Goal: Task Accomplishment & Management: Manage account settings

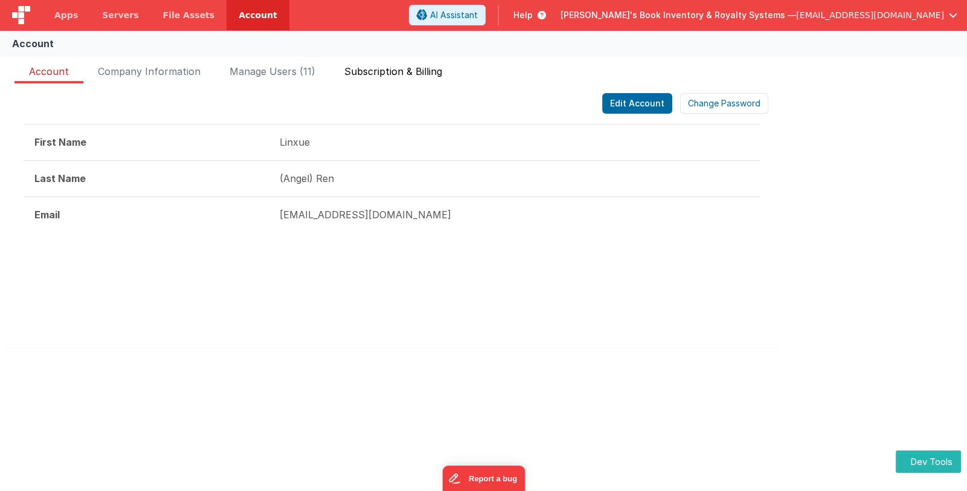
click at [384, 66] on span "Subscription & Billing" at bounding box center [393, 73] width 98 height 19
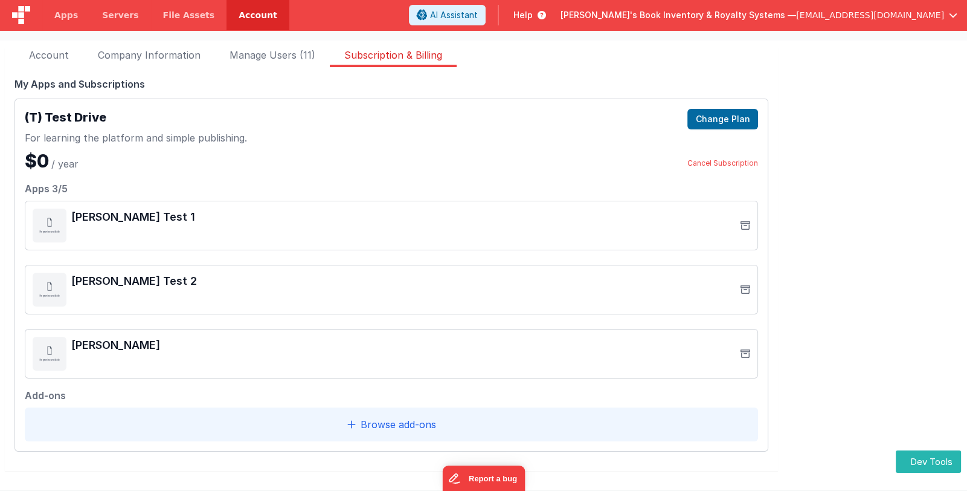
scroll to position [18, 0]
drag, startPoint x: 53, startPoint y: 189, endPoint x: 65, endPoint y: 188, distance: 12.7
click at [65, 188] on div "Apps 3/5" at bounding box center [392, 184] width 734 height 19
click at [426, 234] on div "[PERSON_NAME] Test 1" at bounding box center [392, 224] width 718 height 34
click at [943, 463] on button "Dev Tools" at bounding box center [928, 461] width 65 height 22
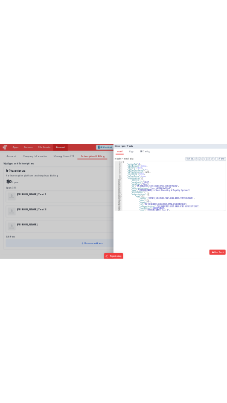
scroll to position [108, 0]
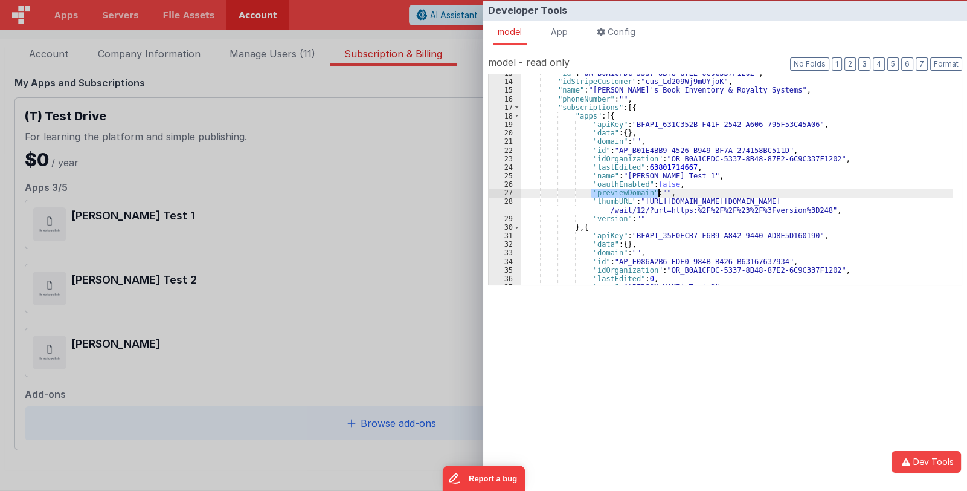
drag, startPoint x: 591, startPoint y: 192, endPoint x: 659, endPoint y: 191, distance: 68.3
click at [659, 191] on div ""id" : "OR_B0A1CFDC-5337-8B48-87E2-6C9C337F1202" , "idStripeCustomer" : "cus_Ld…" at bounding box center [737, 182] width 432 height 227
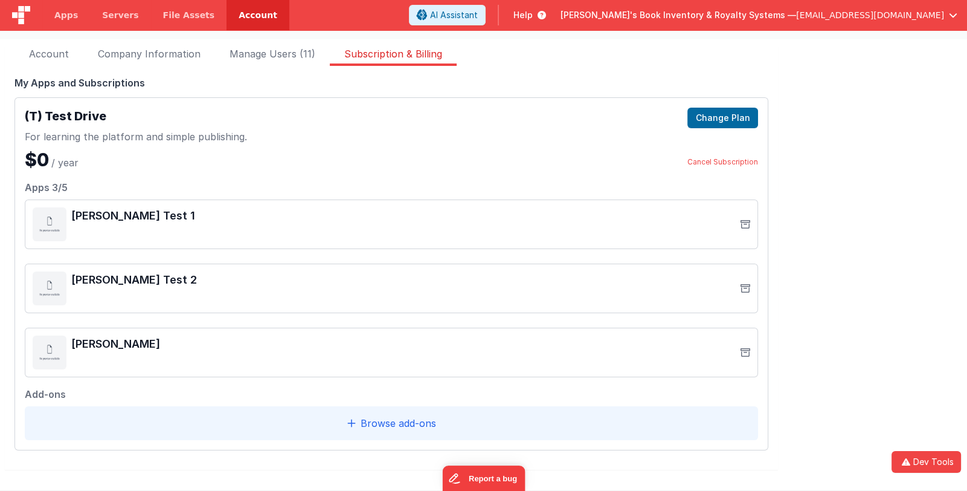
click at [92, 231] on div "Developer Tools model App Params Log (1) Misc Windows Config model - read only …" at bounding box center [483, 245] width 967 height 491
click at [922, 461] on button "Dev Tools" at bounding box center [926, 462] width 69 height 22
click at [454, 139] on div "Developer Tools model App Params Log (2) Misc Windows Config model - read only …" at bounding box center [483, 245] width 967 height 491
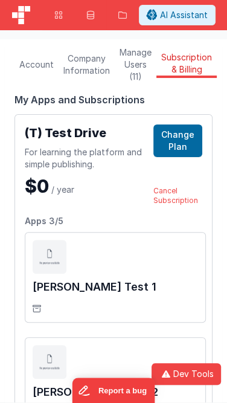
click at [57, 70] on li "Account" at bounding box center [37, 65] width 44 height 12
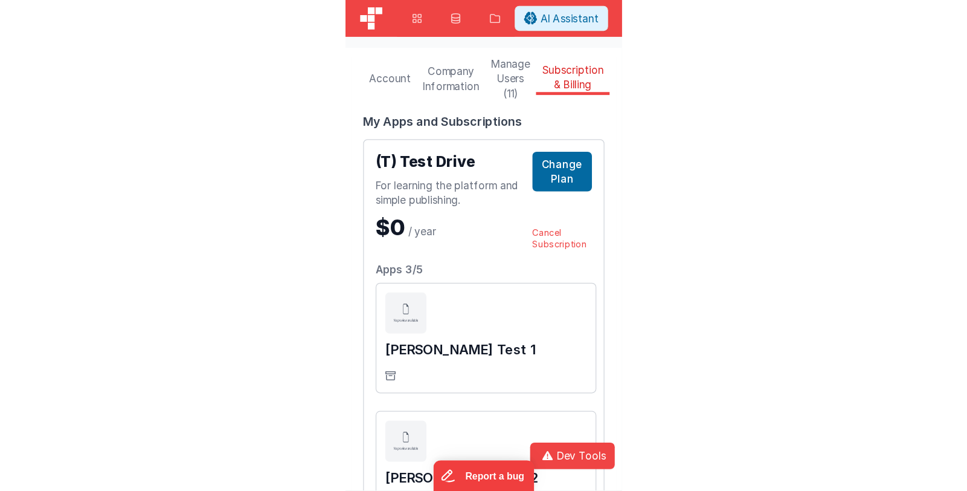
scroll to position [0, 0]
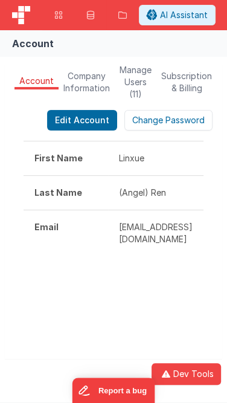
click at [82, 82] on span "Company Information" at bounding box center [86, 82] width 47 height 24
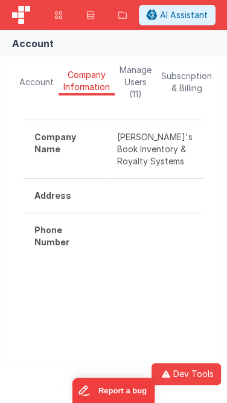
click at [139, 82] on span "Manage Users (11)" at bounding box center [136, 82] width 32 height 36
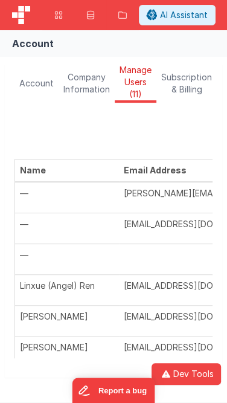
click at [193, 80] on span "Subscription & Billing" at bounding box center [186, 83] width 51 height 24
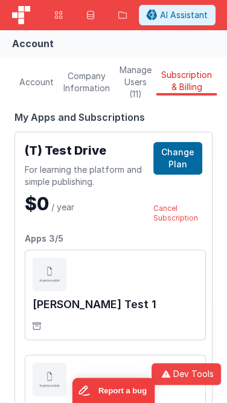
click at [139, 89] on span "Manage Users (11)" at bounding box center [136, 82] width 32 height 36
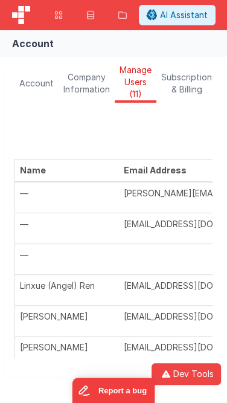
click at [97, 88] on span "Company Information" at bounding box center [86, 83] width 47 height 24
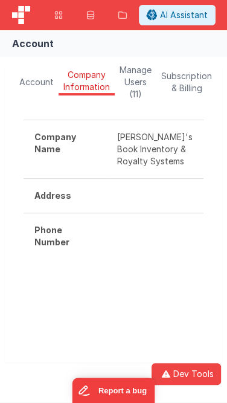
click at [130, 84] on span "Manage Users (11)" at bounding box center [136, 82] width 32 height 36
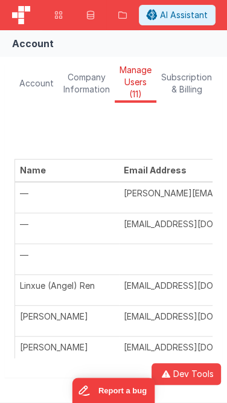
click at [193, 78] on span "Subscription & Billing" at bounding box center [186, 83] width 51 height 24
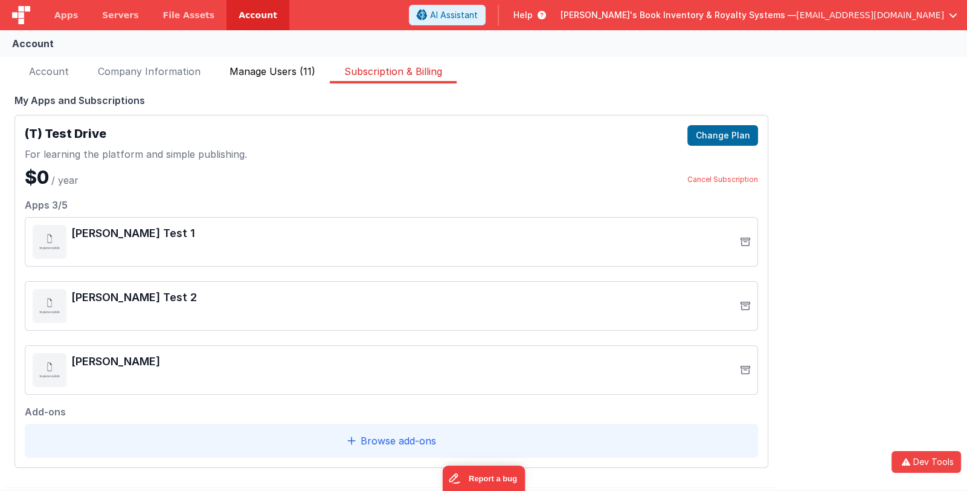
click at [292, 74] on span "Manage Users (11)" at bounding box center [273, 73] width 86 height 19
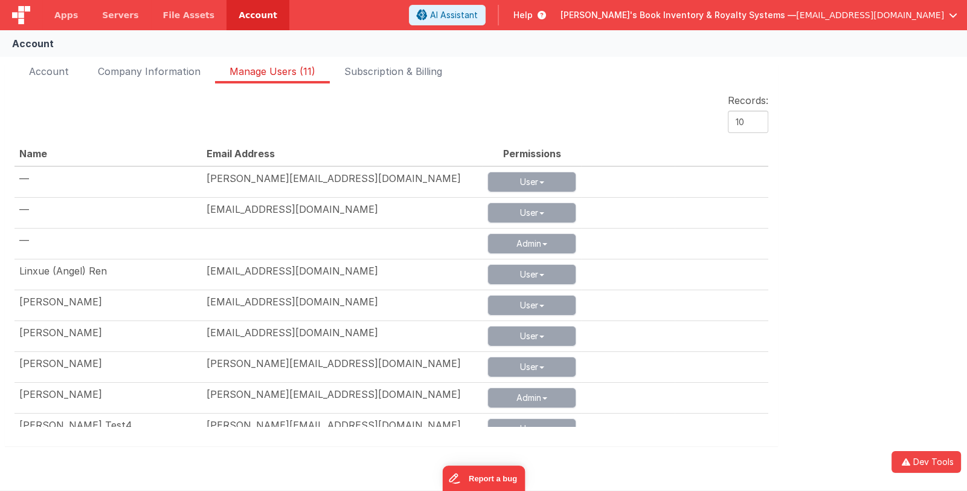
drag, startPoint x: 756, startPoint y: 123, endPoint x: 728, endPoint y: 123, distance: 27.8
click at [728, 123] on select "10 25" at bounding box center [748, 122] width 40 height 22
select select "25"
click at [728, 111] on select "10 25" at bounding box center [748, 122] width 40 height 22
click at [875, 92] on div "FakeApp One Starter Plan Change plan Last payment [DATE] Next payment [DATE] Am…" at bounding box center [483, 262] width 967 height 411
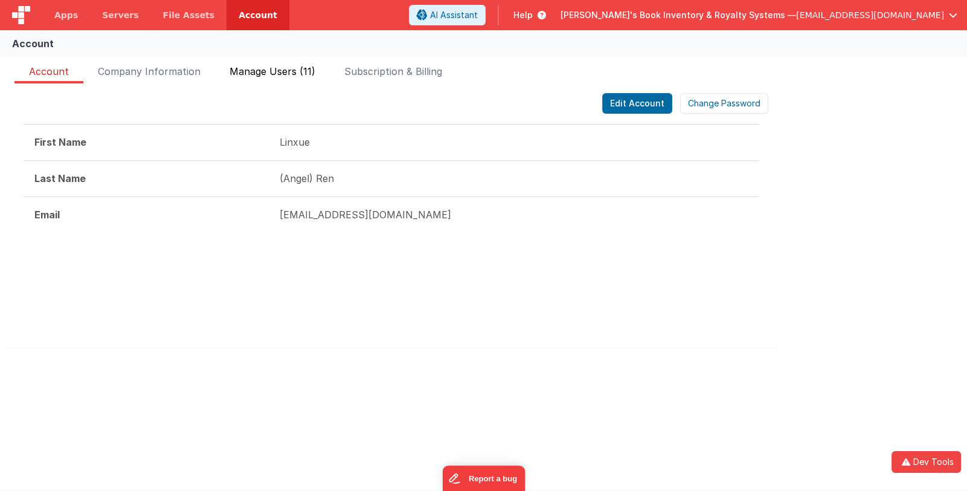
click at [276, 71] on span "Manage Users (11)" at bounding box center [273, 73] width 86 height 19
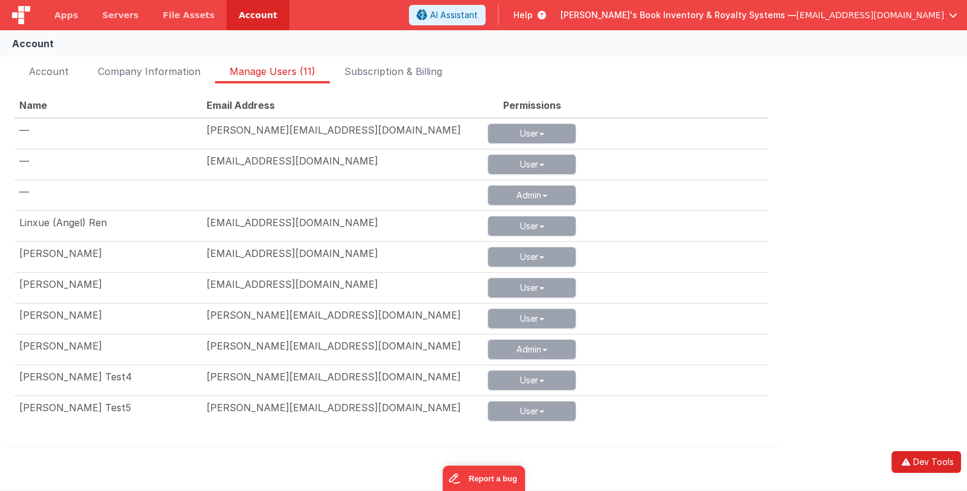
drag, startPoint x: 914, startPoint y: 460, endPoint x: 912, endPoint y: 452, distance: 8.7
click at [914, 461] on button "Dev Tools" at bounding box center [926, 462] width 69 height 22
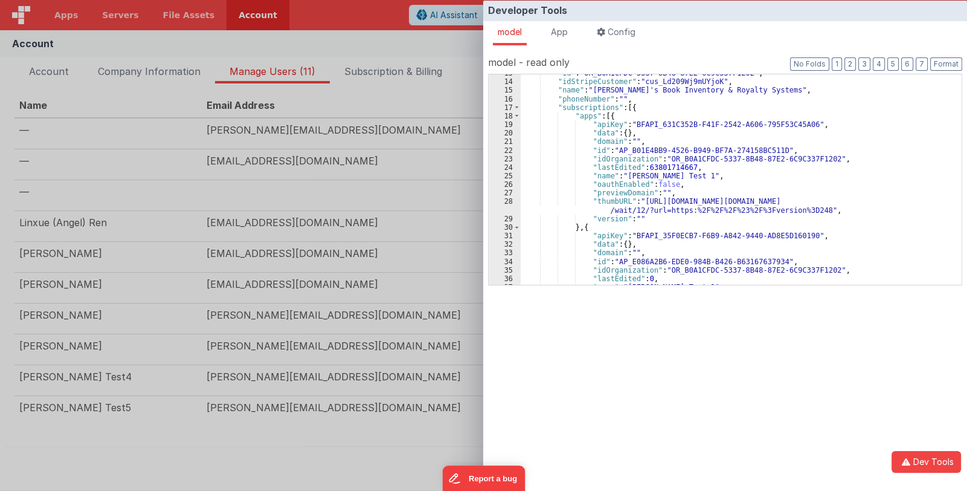
scroll to position [72, 0]
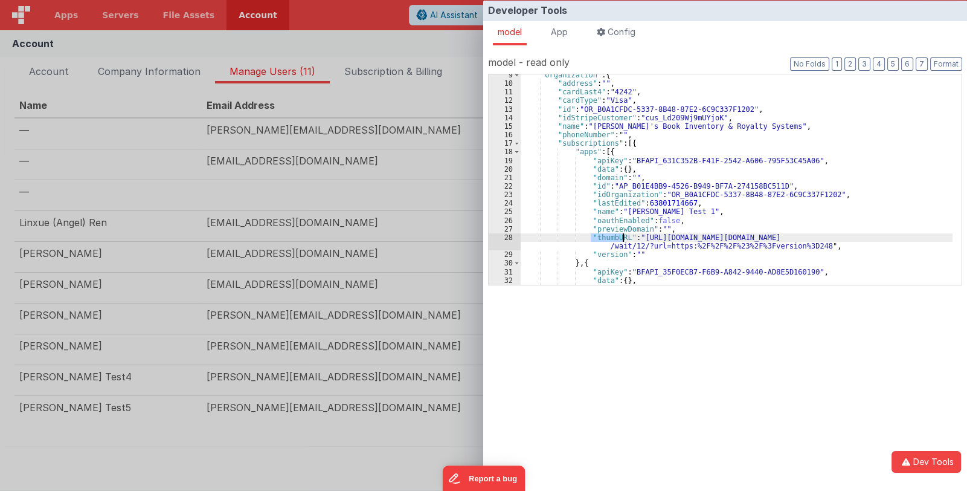
drag, startPoint x: 591, startPoint y: 236, endPoint x: 622, endPoint y: 237, distance: 30.8
click at [622, 237] on div ""organization" : { "address" : "" , "cardLast4" : "4242" , "cardType" : "Visa" …" at bounding box center [737, 184] width 432 height 227
drag, startPoint x: 591, startPoint y: 228, endPoint x: 643, endPoint y: 230, distance: 52.0
click at [643, 230] on div ""organization" : { "address" : "" , "cardLast4" : "4242" , "cardType" : "Visa" …" at bounding box center [737, 184] width 432 height 227
click at [671, 34] on ul "model App Params Log (3) Misc Windows Config" at bounding box center [725, 33] width 484 height 24
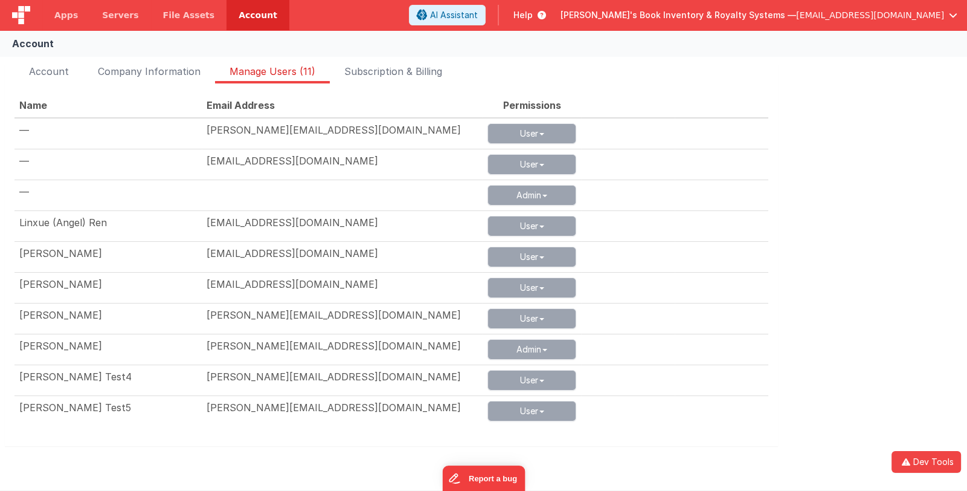
click at [438, 106] on div "Developer Tools model App Params Log (3) Misc Windows Config model - read only …" at bounding box center [483, 245] width 967 height 491
click at [430, 73] on span "Subscription & Billing" at bounding box center [393, 73] width 98 height 19
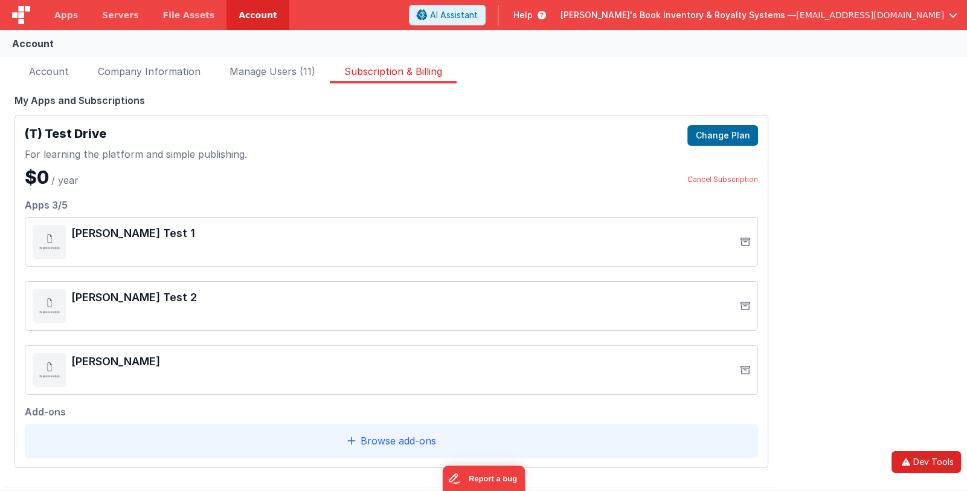
click at [940, 460] on button "Dev Tools" at bounding box center [926, 462] width 69 height 22
click at [364, 190] on div "Developer Tools model App Params Log (7) Misc Windows Config model - read only …" at bounding box center [483, 245] width 967 height 491
click at [71, 17] on span "Apps" at bounding box center [66, 15] width 24 height 12
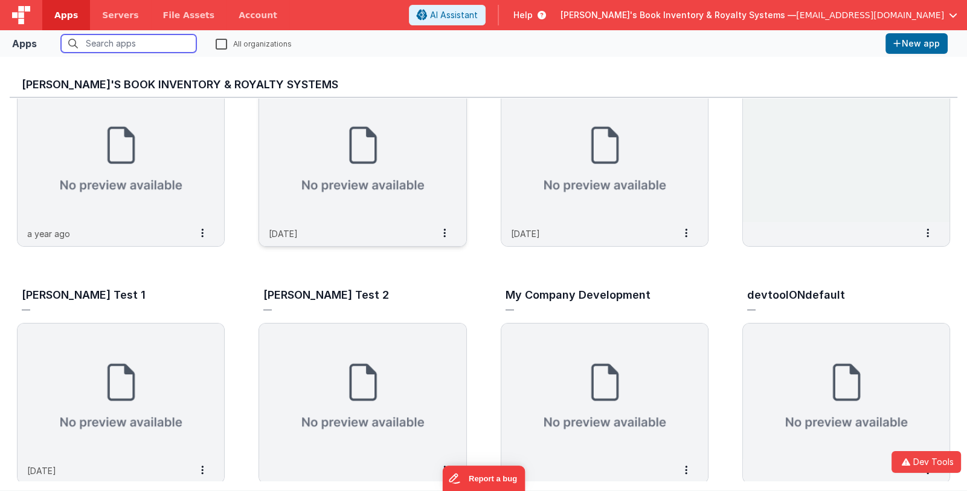
scroll to position [97, 0]
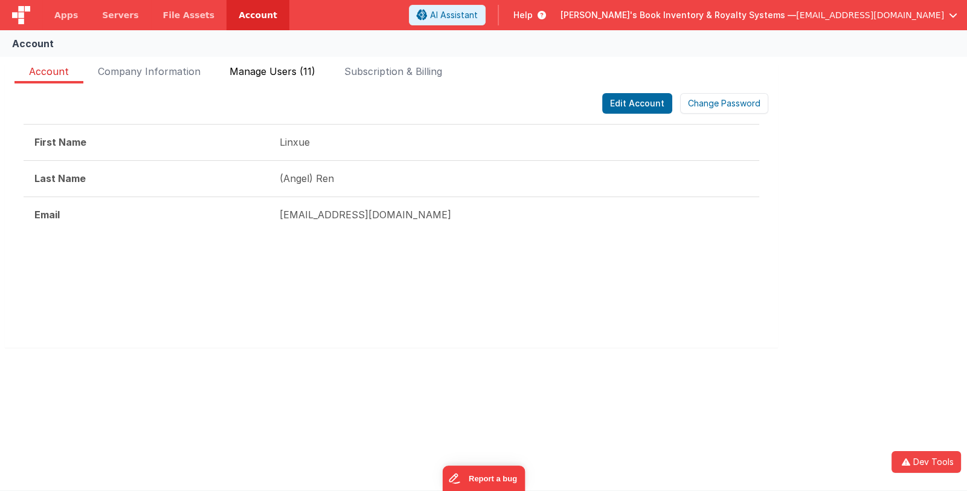
click at [257, 76] on span "Manage Users (11)" at bounding box center [273, 73] width 86 height 19
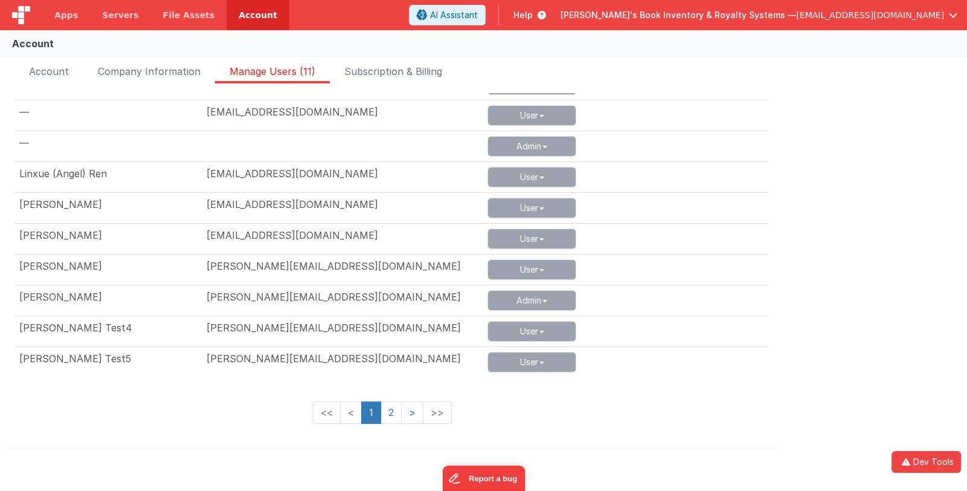
scroll to position [12, 0]
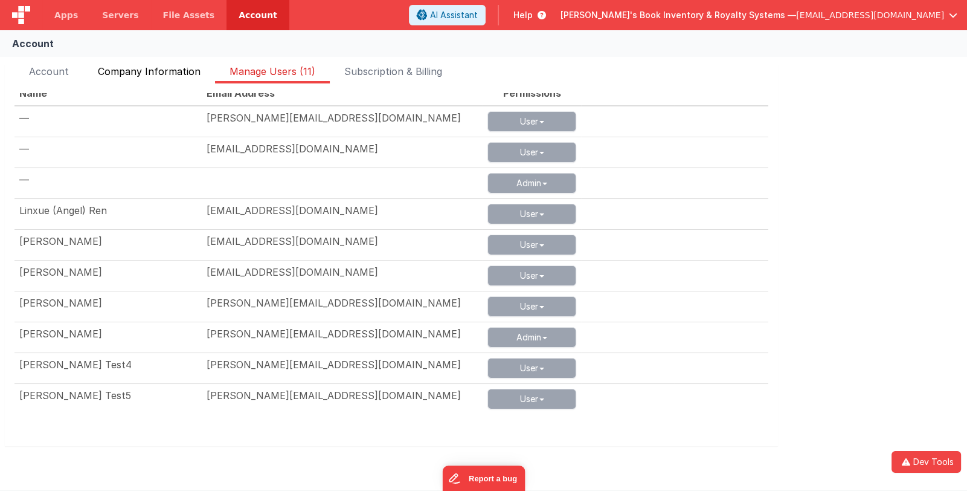
click at [155, 71] on span "Company Information" at bounding box center [149, 73] width 103 height 19
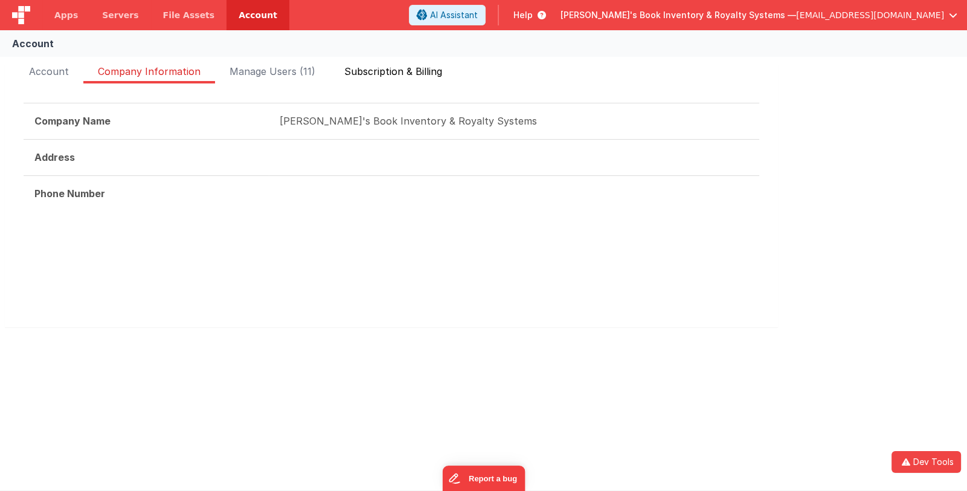
click at [401, 70] on span "Subscription & Billing" at bounding box center [393, 73] width 98 height 19
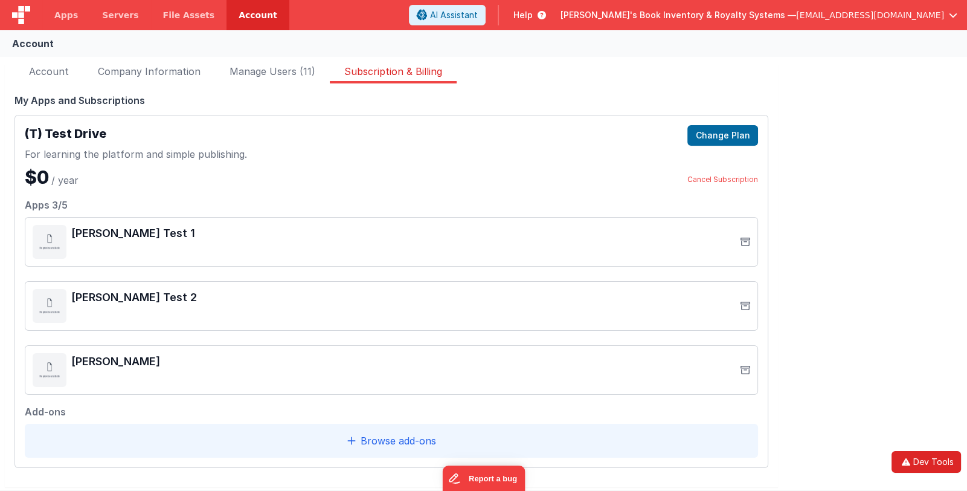
click at [935, 462] on button "Dev Tools" at bounding box center [926, 462] width 69 height 22
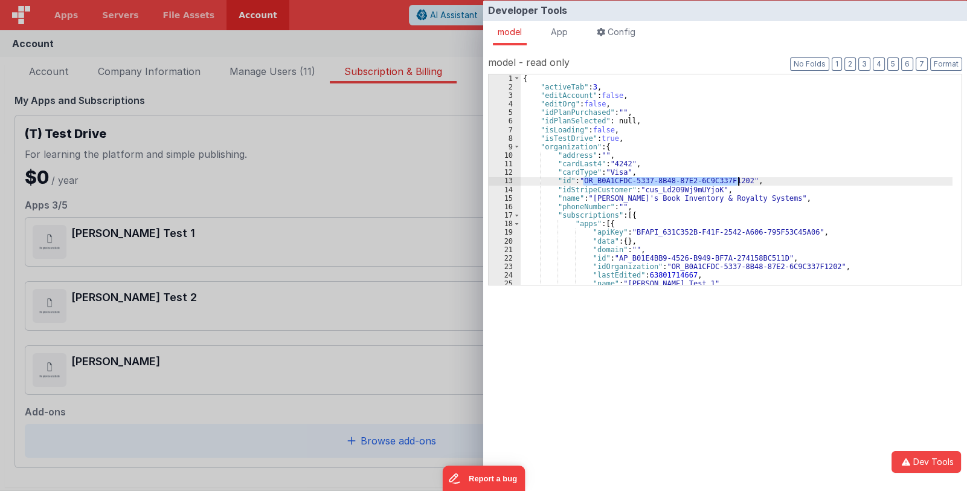
drag, startPoint x: 583, startPoint y: 179, endPoint x: 738, endPoint y: 183, distance: 156.0
click at [738, 183] on div "{ "activeTab" : 3 , "editAccount" : false , "editOrg" : false , "idPlanPurchase…" at bounding box center [737, 187] width 432 height 227
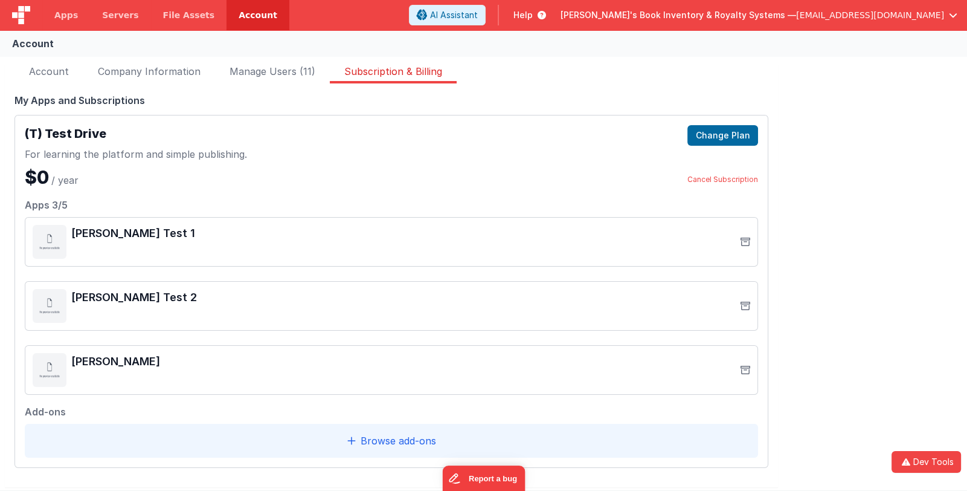
click at [248, 181] on div "Developer Tools model App Params Log (8) Misc Windows Config model - read only …" at bounding box center [483, 245] width 967 height 491
click at [942, 463] on button "Dev Tools" at bounding box center [926, 462] width 69 height 22
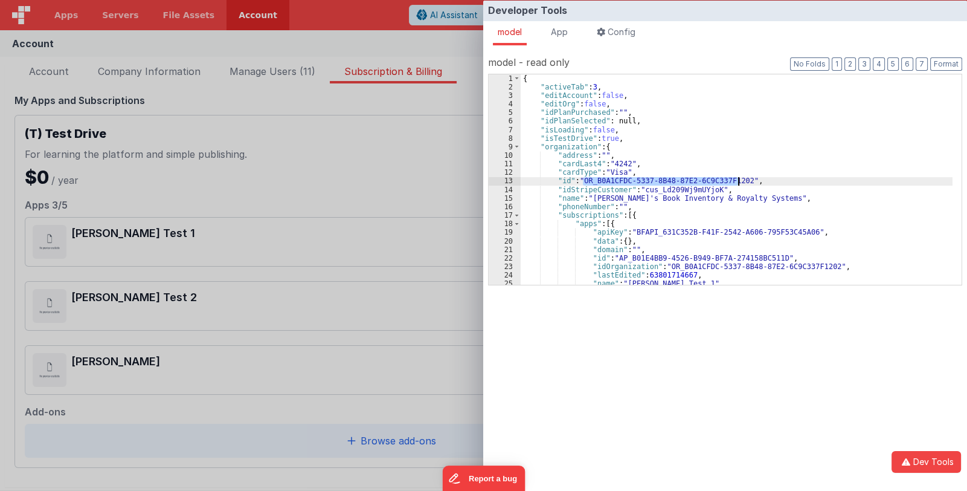
drag, startPoint x: 584, startPoint y: 180, endPoint x: 737, endPoint y: 180, distance: 153.5
click at [737, 180] on div "{ "activeTab" : 3 , "editAccount" : false , "editOrg" : false , "idPlanPurchase…" at bounding box center [737, 187] width 432 height 227
click at [743, 234] on div "{ "activeTab" : 3 , "editAccount" : false , "editOrg" : false , "idPlanPurchase…" at bounding box center [737, 187] width 432 height 227
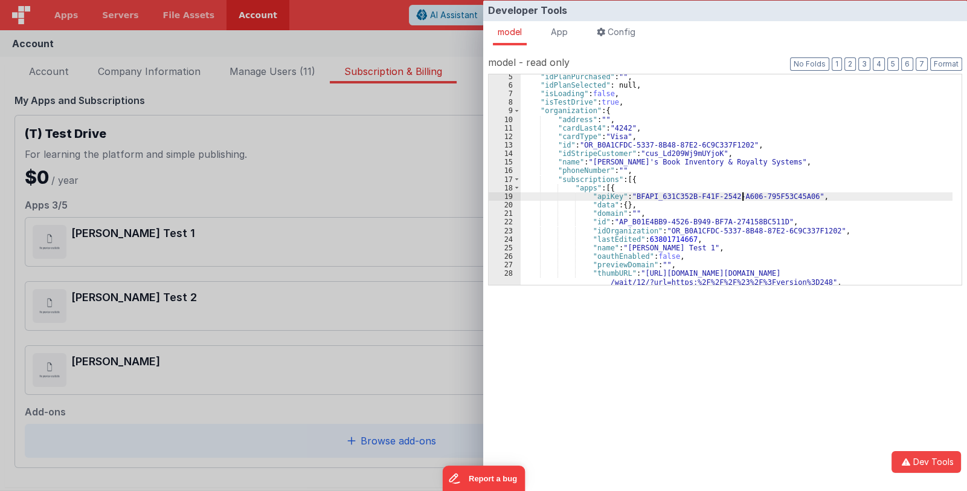
scroll to position [36, 0]
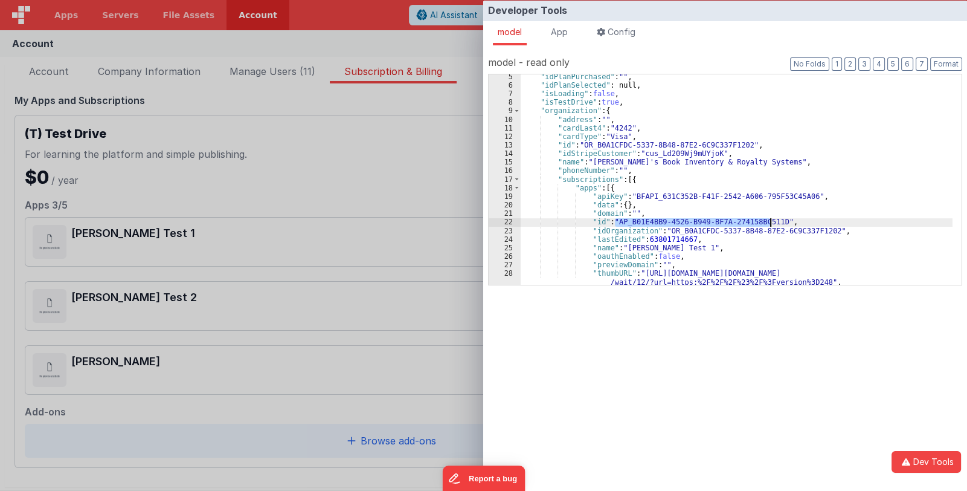
drag, startPoint x: 616, startPoint y: 218, endPoint x: 771, endPoint y: 219, distance: 155.3
click at [771, 219] on div ""idPlanPurchased" : "" , "idPlanSelected" : null, "isLoading" : false , "isTest…" at bounding box center [737, 186] width 432 height 227
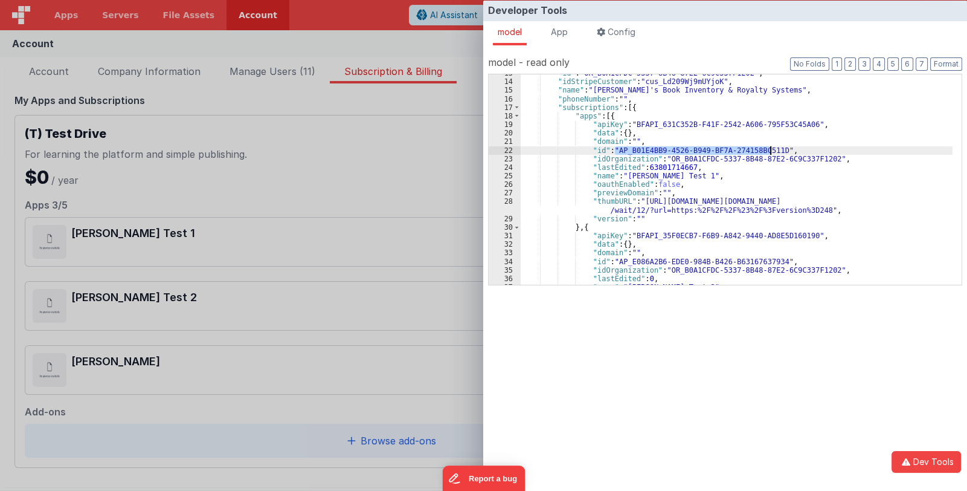
scroll to position [108, 0]
click at [399, 184] on div "Developer Tools model App Params Log (9) Misc Windows Config model - read only …" at bounding box center [483, 245] width 967 height 491
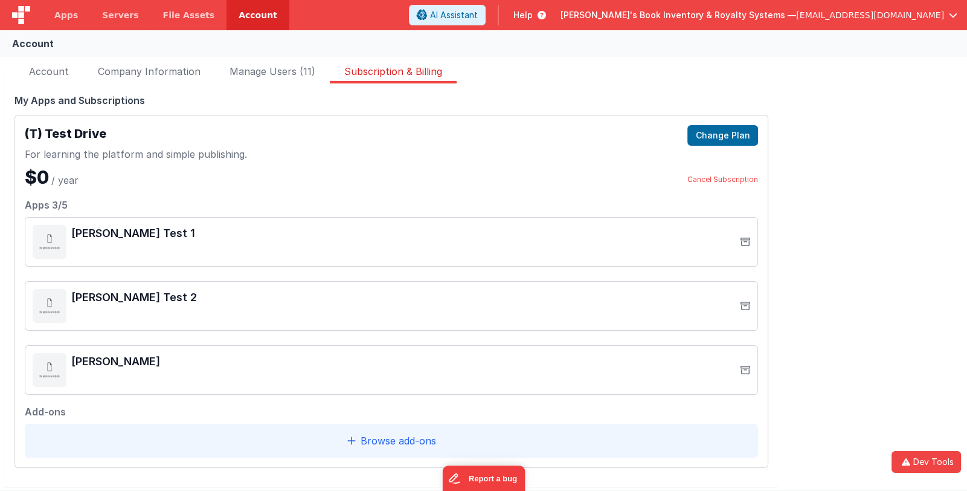
click at [842, 13] on span "[EMAIL_ADDRESS][DOMAIN_NAME]" at bounding box center [870, 15] width 148 height 12
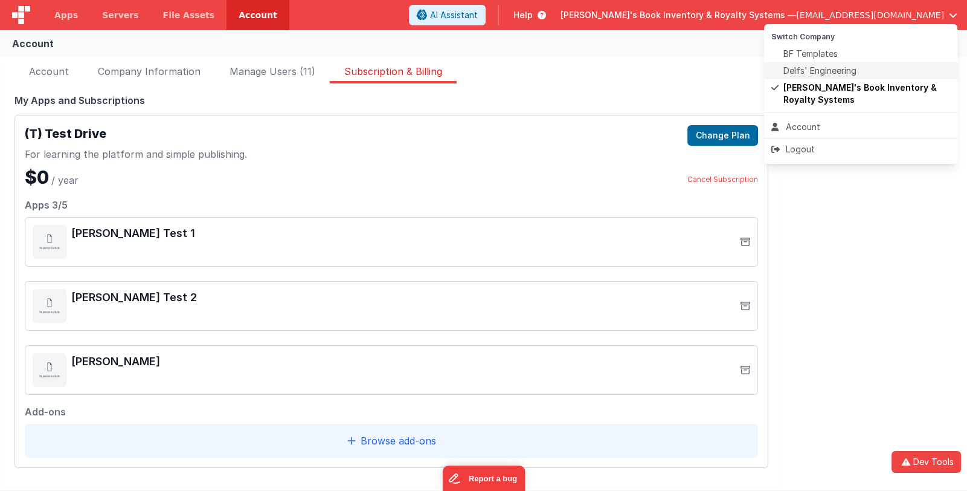
click at [824, 70] on span "Delfs' Engineering" at bounding box center [820, 71] width 73 height 12
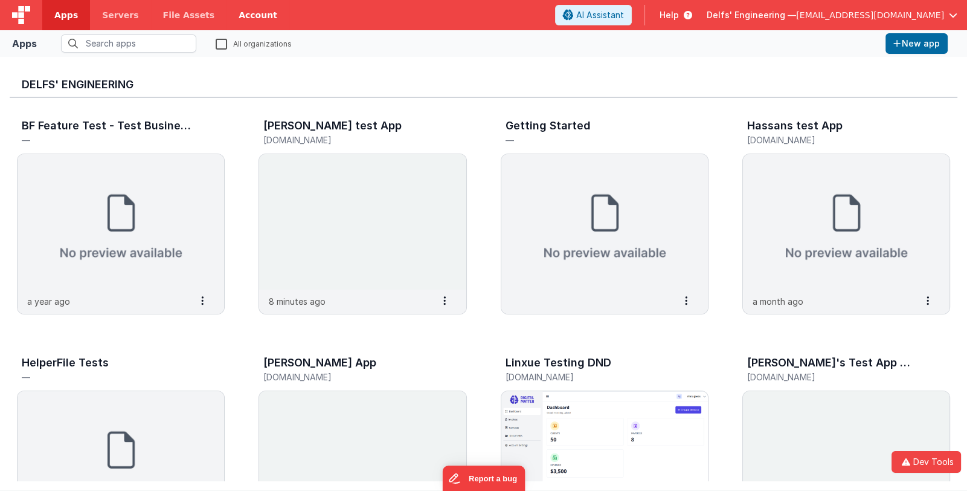
click at [242, 14] on link "Account" at bounding box center [258, 15] width 63 height 30
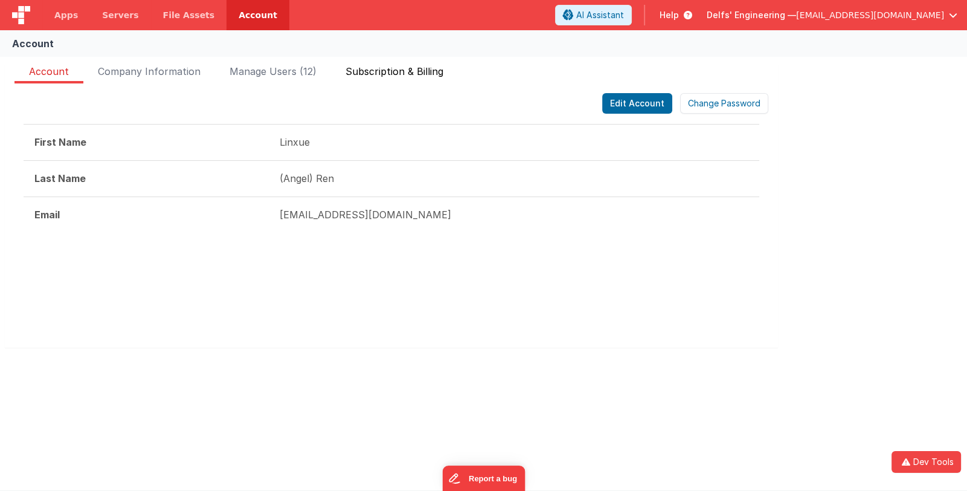
click at [406, 71] on span "Subscription & Billing" at bounding box center [395, 73] width 98 height 19
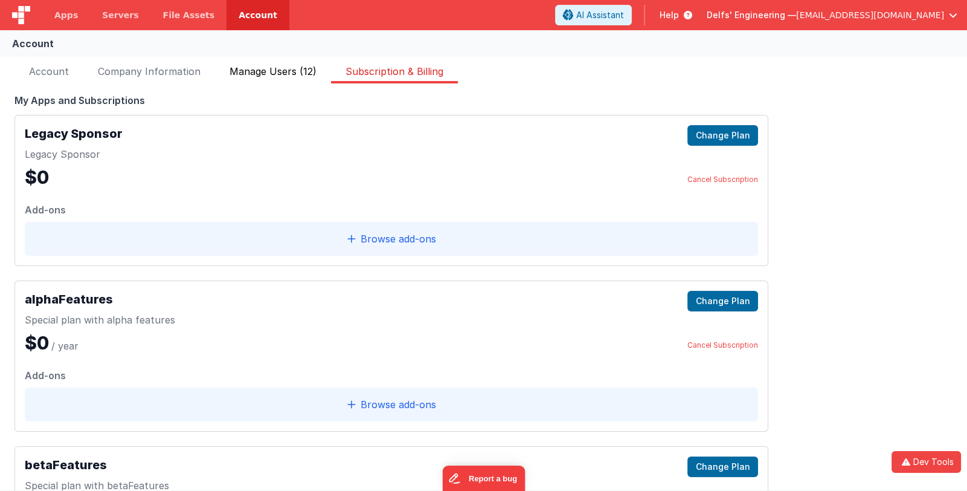
click at [260, 71] on span "Manage Users (12)" at bounding box center [273, 73] width 87 height 19
